Goal: Task Accomplishment & Management: Complete application form

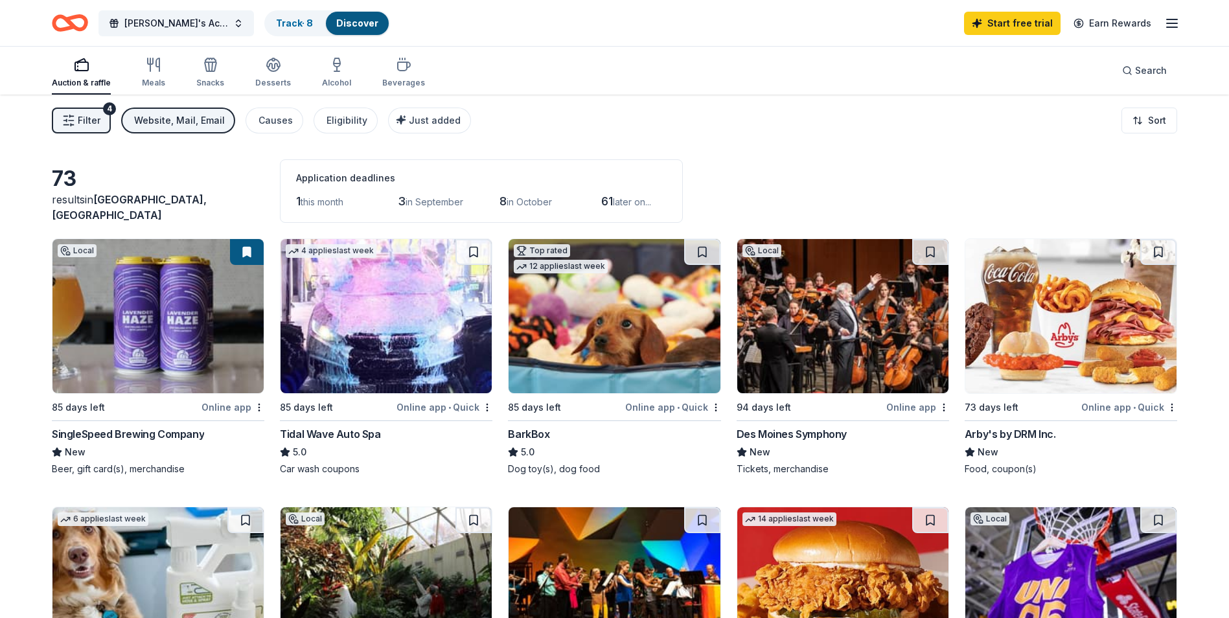
scroll to position [777, 0]
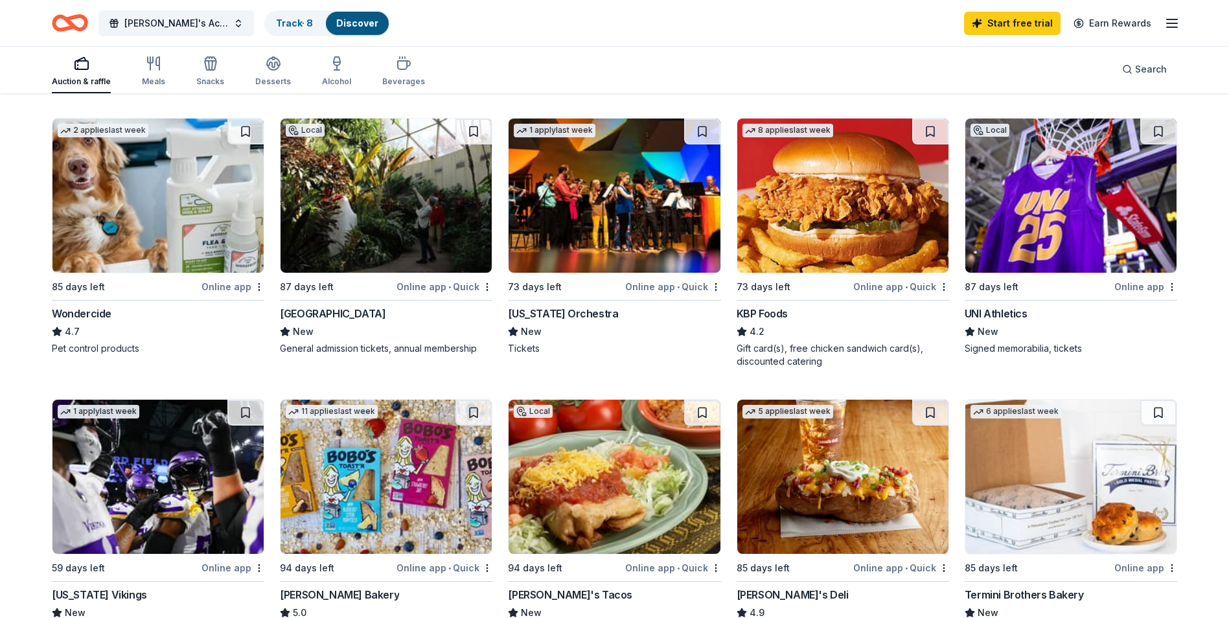
scroll to position [259, 0]
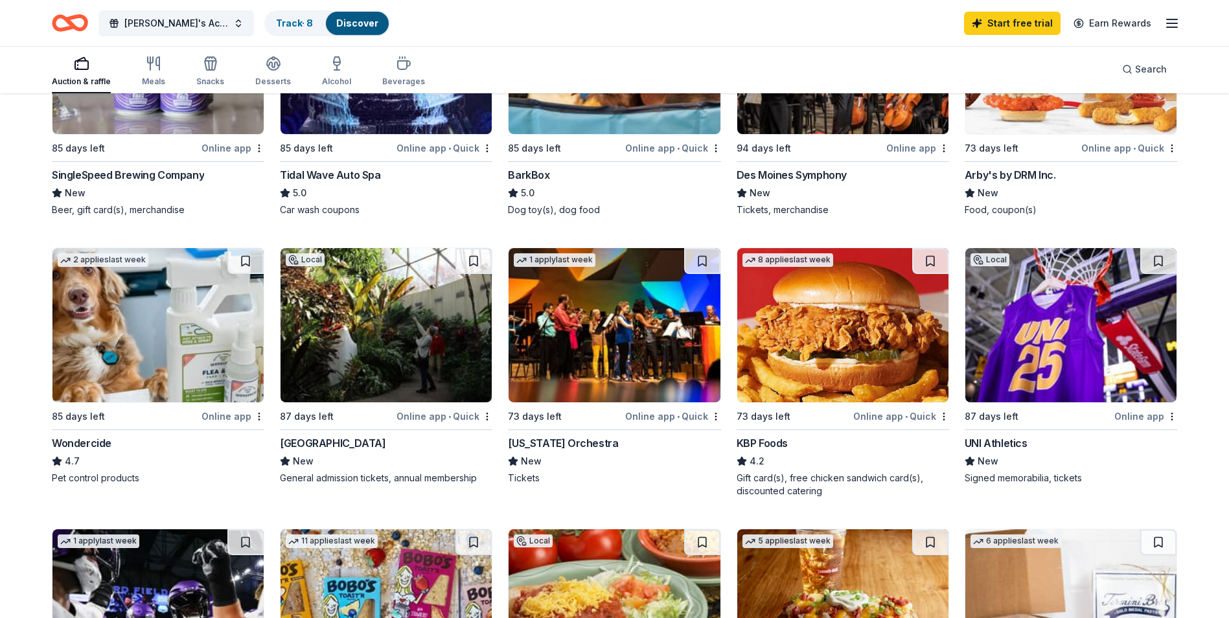
click at [1074, 257] on img at bounding box center [1070, 325] width 211 height 154
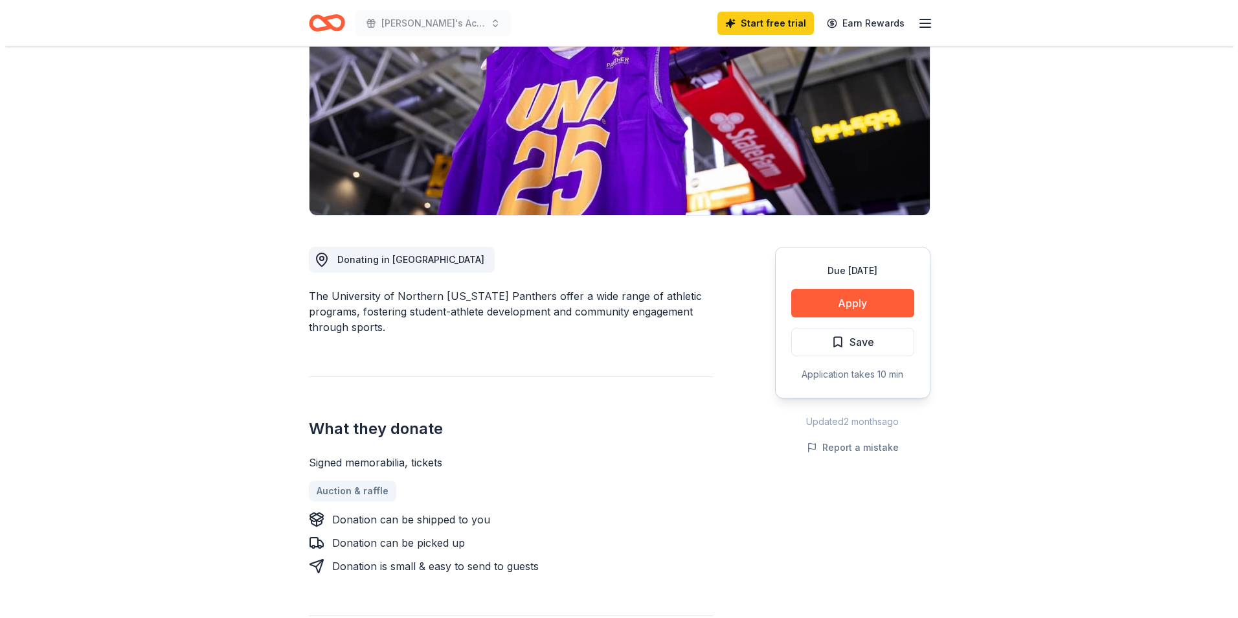
scroll to position [194, 0]
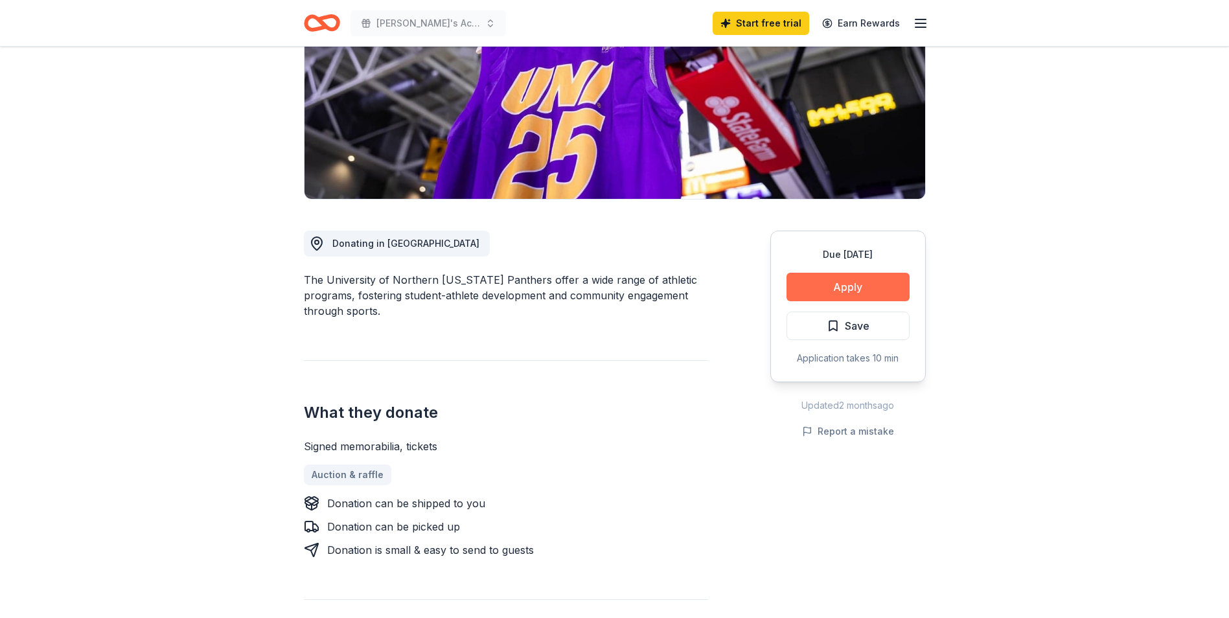
click at [853, 286] on button "Apply" at bounding box center [847, 287] width 123 height 28
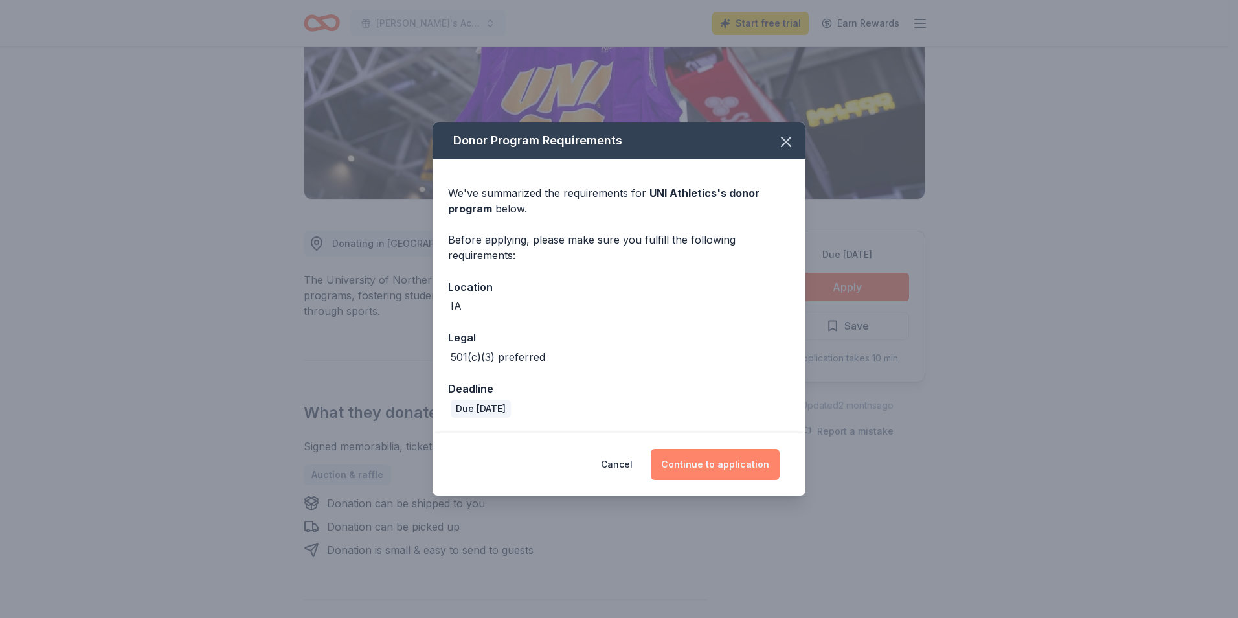
click at [744, 466] on button "Continue to application" at bounding box center [715, 464] width 129 height 31
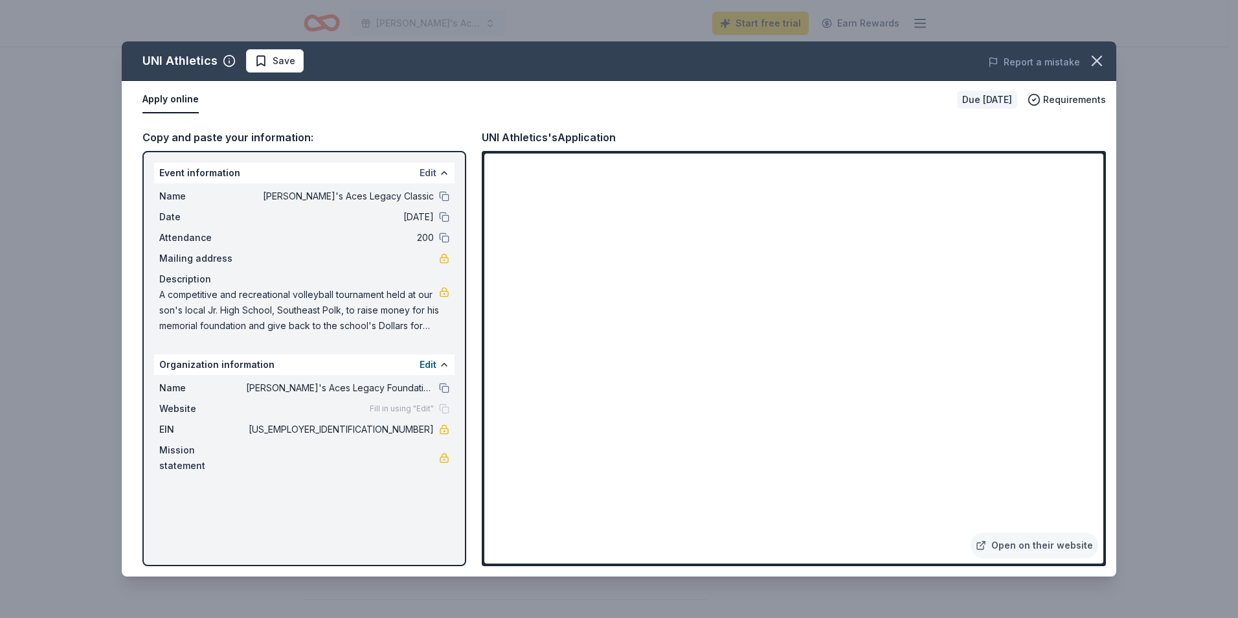
click at [429, 176] on button "Edit" at bounding box center [428, 173] width 17 height 16
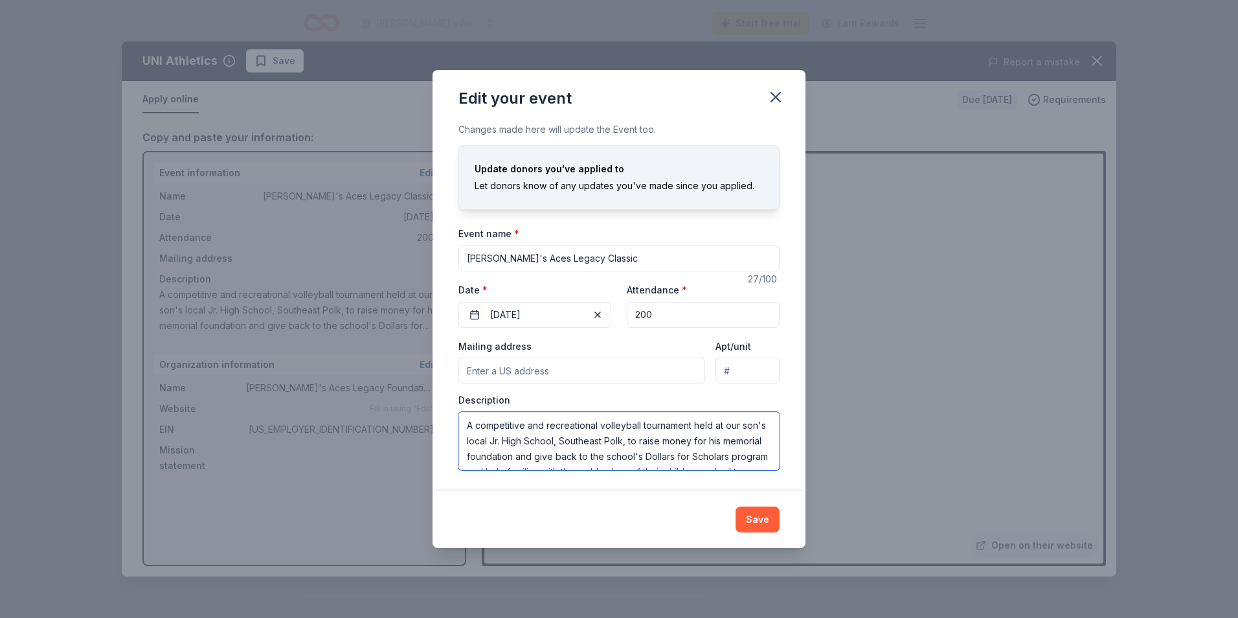
scroll to position [31, 0]
drag, startPoint x: 467, startPoint y: 425, endPoint x: 492, endPoint y: 488, distance: 67.5
click at [492, 488] on div "Changes made here will update the Event too. Update donors you've applied to Le…" at bounding box center [619, 306] width 373 height 369
drag, startPoint x: 606, startPoint y: 456, endPoint x: 459, endPoint y: 401, distance: 156.4
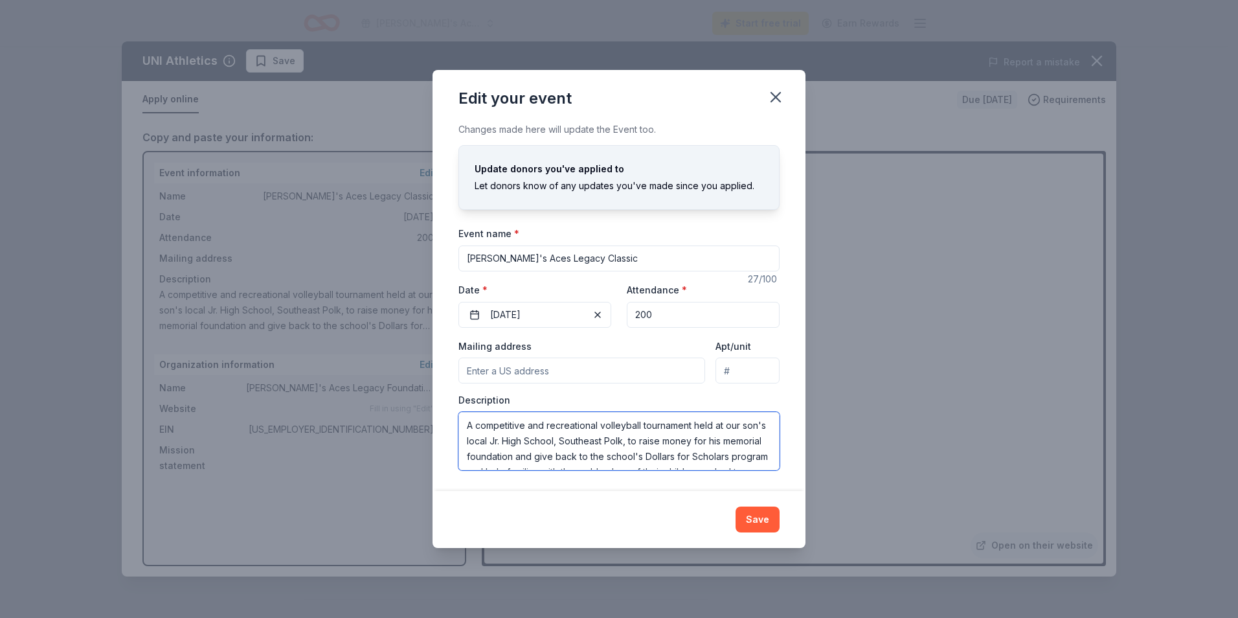
click at [459, 401] on div "Description A competitive and recreational volleyball tournament held at our so…" at bounding box center [619, 432] width 321 height 76
click at [775, 100] on icon "button" at bounding box center [776, 97] width 18 height 18
